Goal: Information Seeking & Learning: Learn about a topic

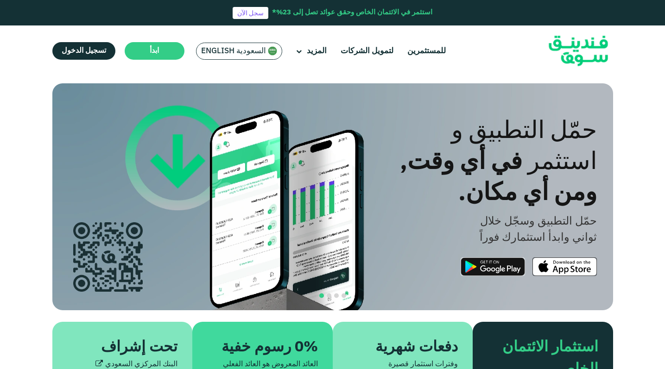
click at [566, 55] on img at bounding box center [578, 51] width 91 height 47
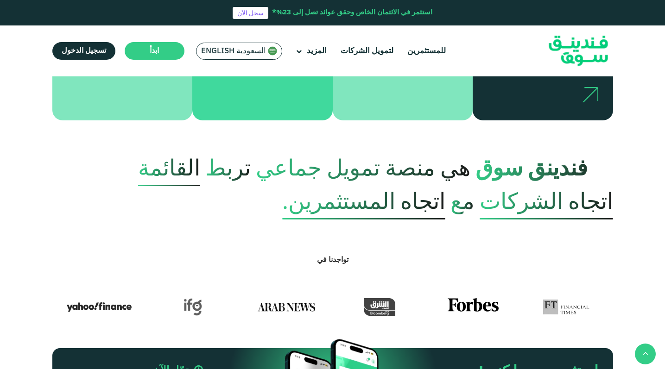
scroll to position [354, 0]
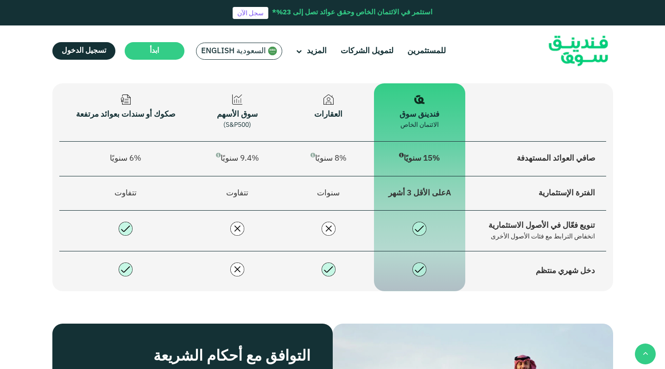
type tc-range-slider "4"
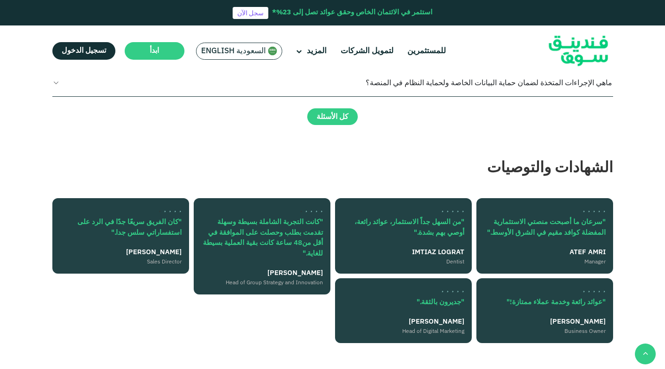
scroll to position [2140, 0]
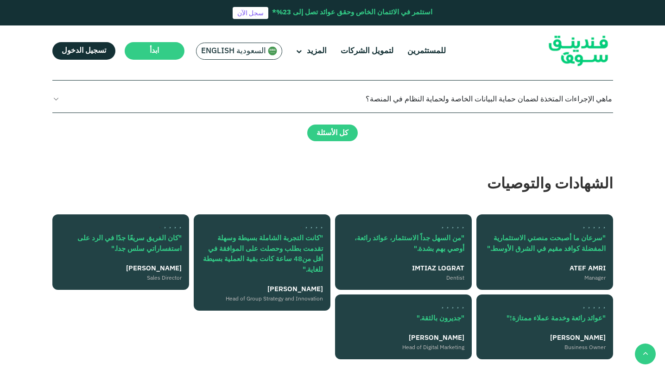
click at [331, 15] on button "هل فندينق سوق مطابق للشريعة [DEMOGRAPHIC_DATA]؟" at bounding box center [332, 1] width 561 height 27
